Goal: Information Seeking & Learning: Learn about a topic

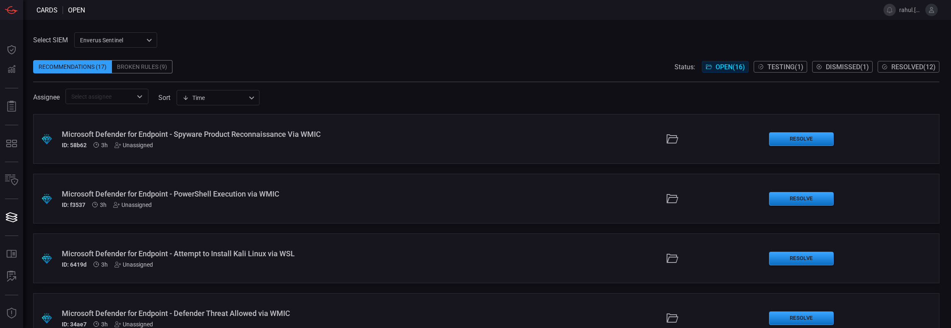
click at [287, 158] on div ".suggested_cards_icon{fill:url(#suggested_cards_icon);} Microsoft Defender for …" at bounding box center [486, 139] width 906 height 50
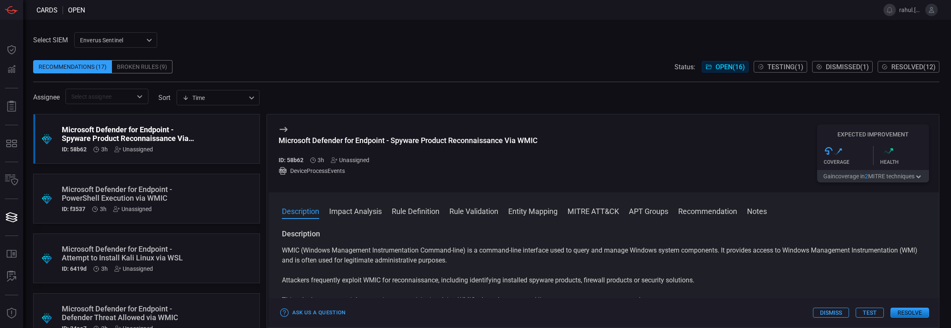
click at [282, 251] on p "WMIC (Windows Management Instrumentation Command-line) is a command-line interf…" at bounding box center [604, 255] width 644 height 20
drag, startPoint x: 282, startPoint y: 251, endPoint x: 288, endPoint y: 249, distance: 5.6
click at [288, 249] on p "WMIC (Windows Management Instrumentation Command-line) is a command-line interf…" at bounding box center [604, 255] width 644 height 20
click at [317, 270] on div "WMIC (Windows Management Instrumentation Command-line) is a command-line interf…" at bounding box center [604, 285] width 644 height 80
click at [211, 139] on div ".suggested_cards_icon{fill:url(#suggested_cards_icon);} Microsoft Defender for …" at bounding box center [146, 139] width 227 height 50
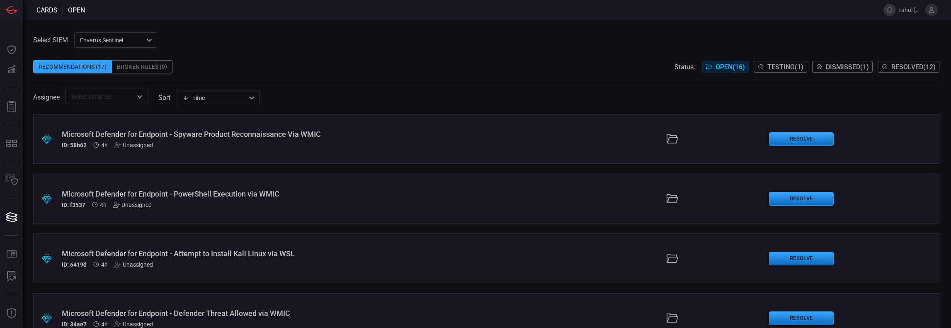
click at [211, 139] on div "Microsoft Defender for Endpoint - Spyware Product Reconnaissance Via WMIC ID: 5…" at bounding box center [232, 139] width 341 height 19
